Goal: Find contact information: Find contact information

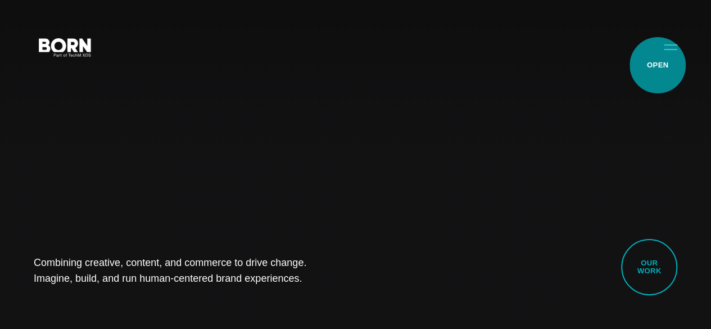
click at [658, 58] on button "Primary Menu" at bounding box center [670, 47] width 27 height 24
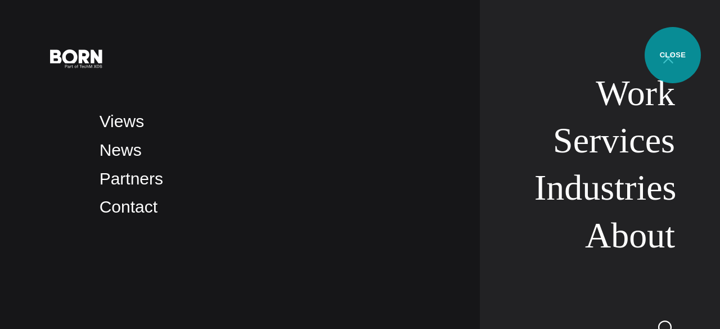
click at [671, 56] on button "Primary Menu" at bounding box center [667, 58] width 27 height 24
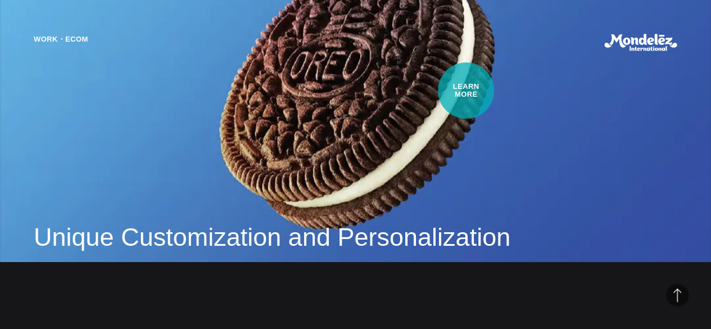
scroll to position [731, 0]
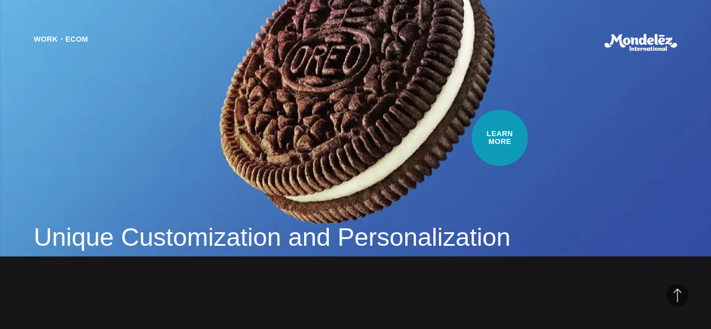
click at [500, 138] on div "Work・Ecom Unique Customization and Personalization Encouraging customers to fin…" at bounding box center [355, 164] width 711 height 329
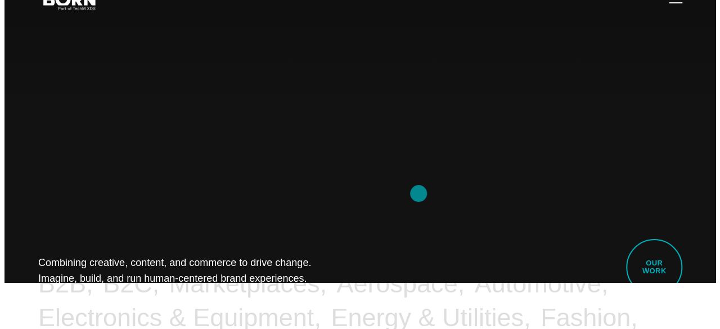
scroll to position [0, 0]
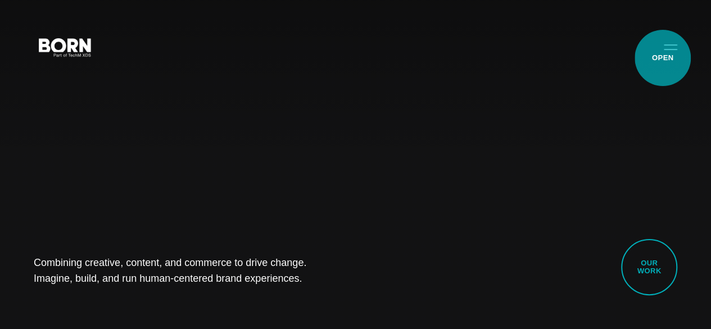
click at [663, 58] on button "Primary Menu" at bounding box center [670, 47] width 27 height 24
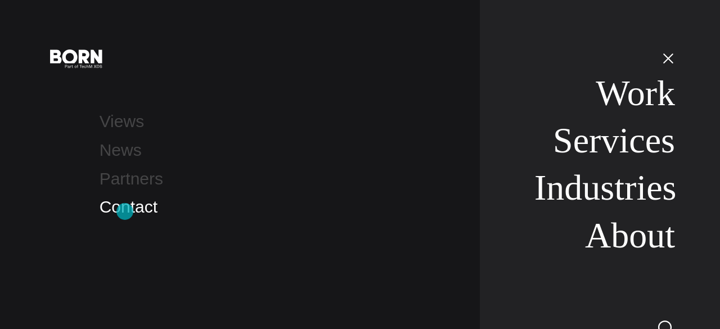
click at [125, 211] on link "Contact" at bounding box center [129, 206] width 58 height 19
